Goal: Task Accomplishment & Management: Manage account settings

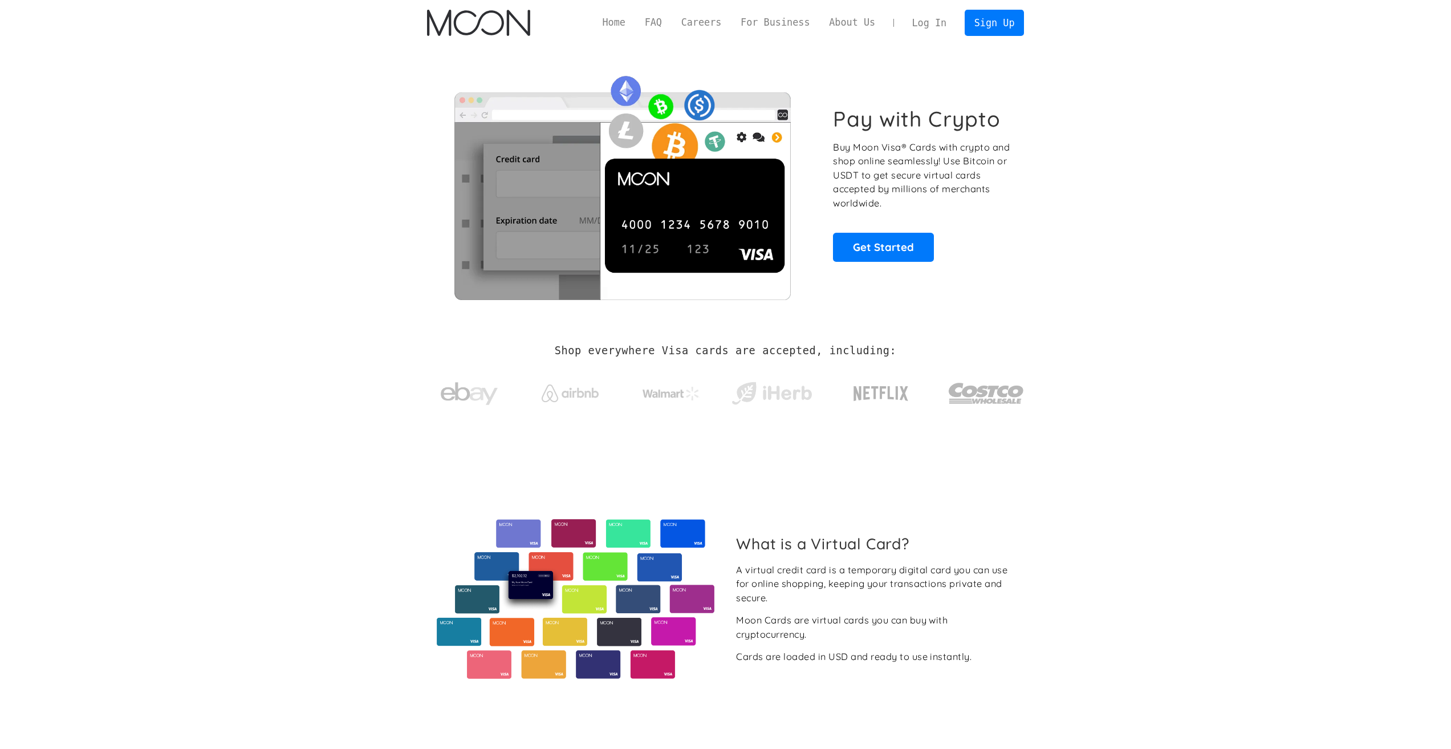
click at [928, 18] on link "Log In" at bounding box center [929, 22] width 54 height 25
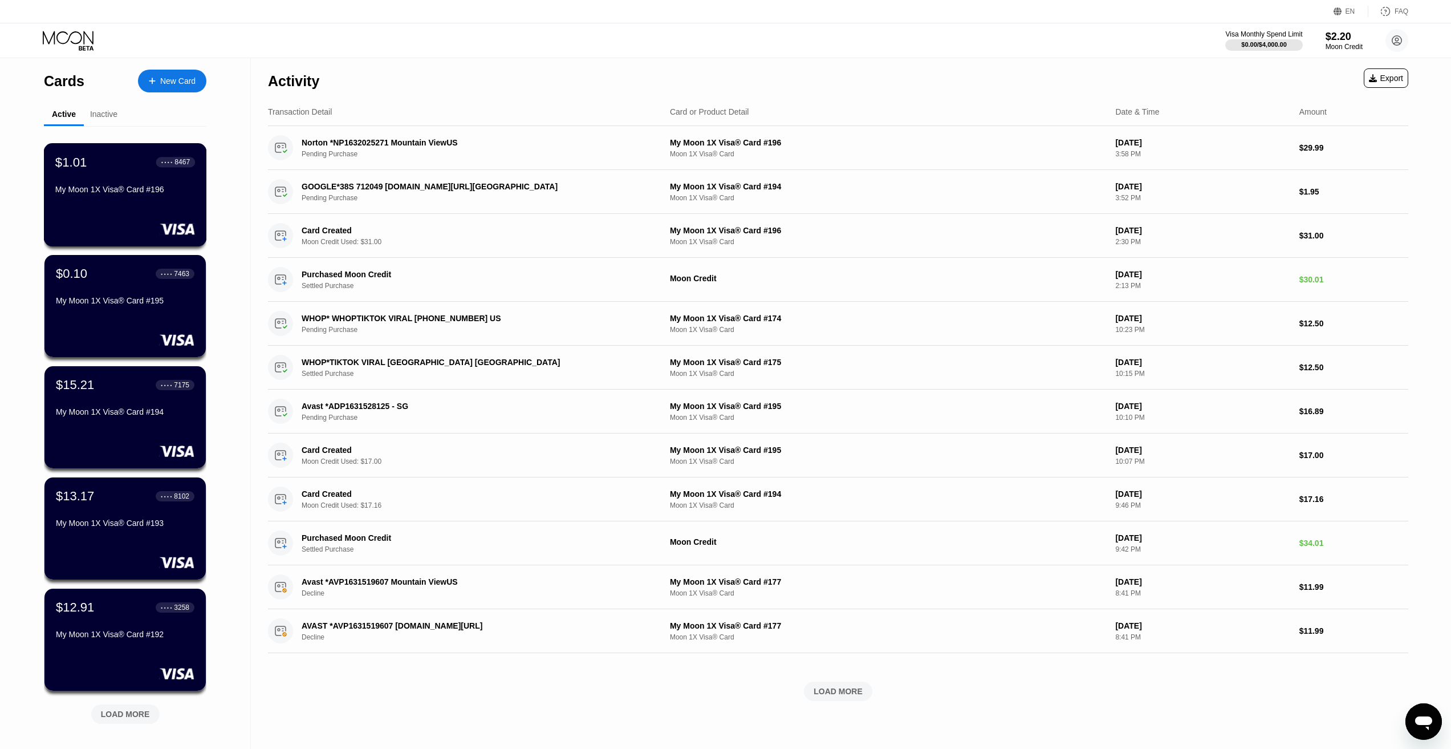
click at [157, 185] on div "$1.01 ● ● ● ● 8467 My Moon 1X Visa® Card #196" at bounding box center [125, 176] width 140 height 44
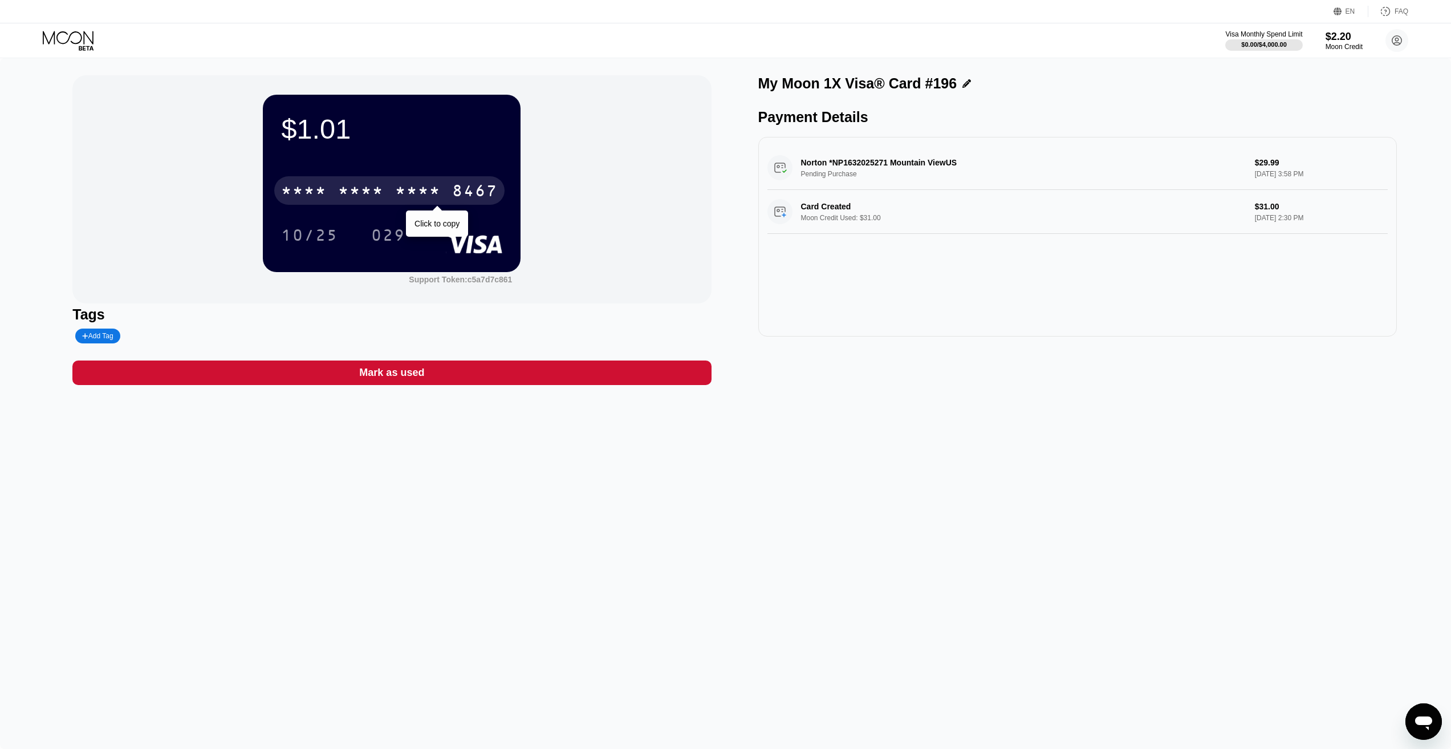
click at [410, 196] on div "* * * *" at bounding box center [418, 192] width 46 height 18
